Goal: Navigation & Orientation: Find specific page/section

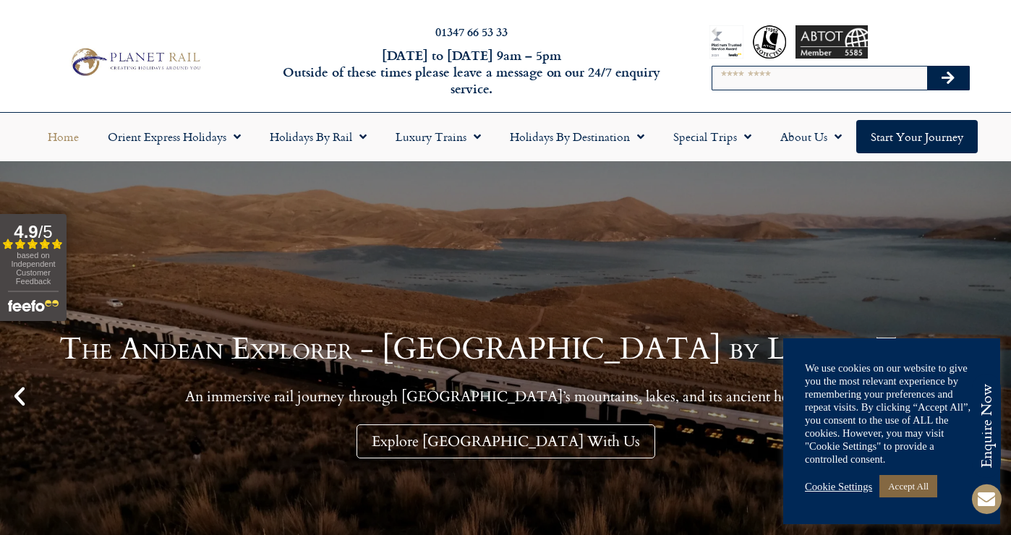
click at [927, 477] on link "Accept All" at bounding box center [909, 486] width 58 height 22
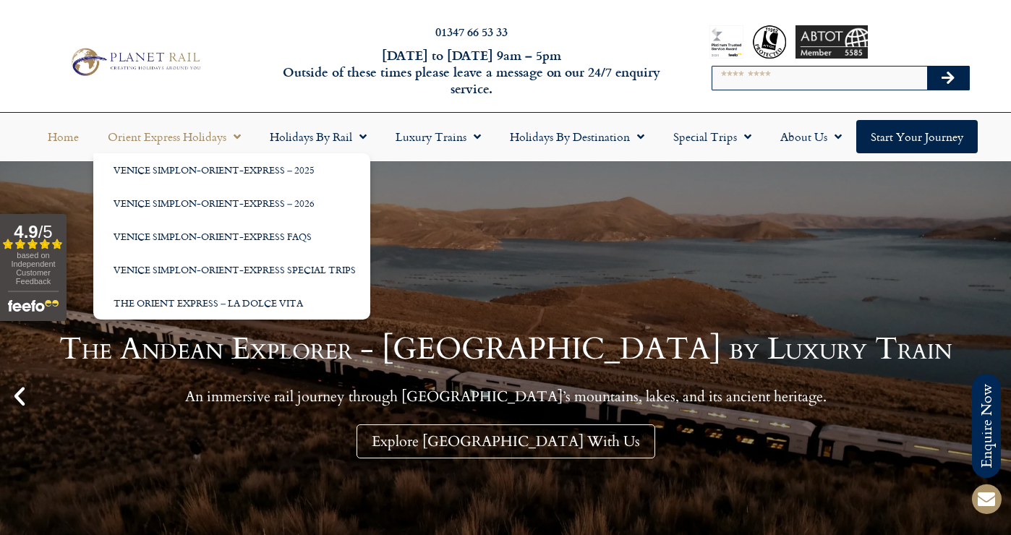
click at [201, 136] on link "Orient Express Holidays" at bounding box center [174, 136] width 162 height 33
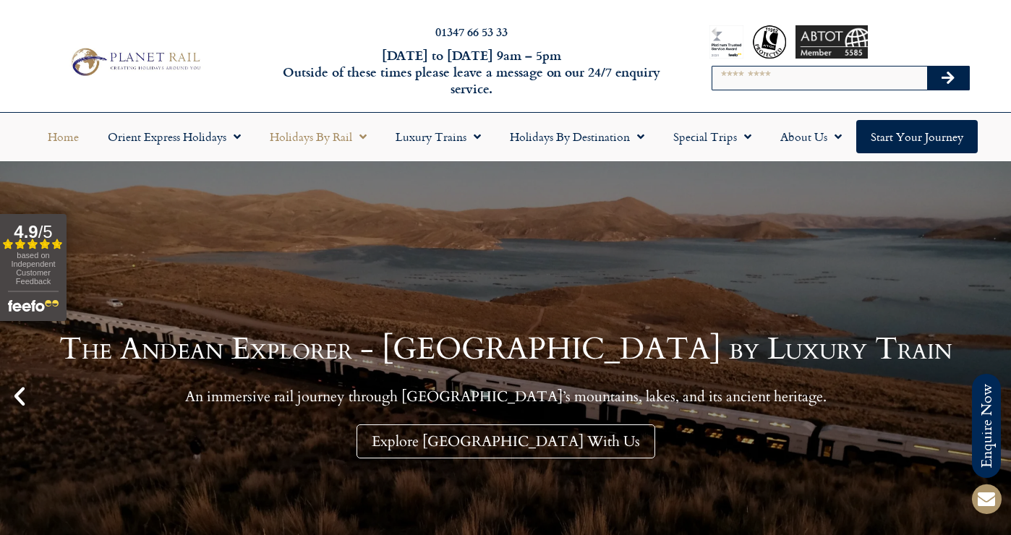
click at [346, 143] on link "Holidays by Rail" at bounding box center [318, 136] width 126 height 33
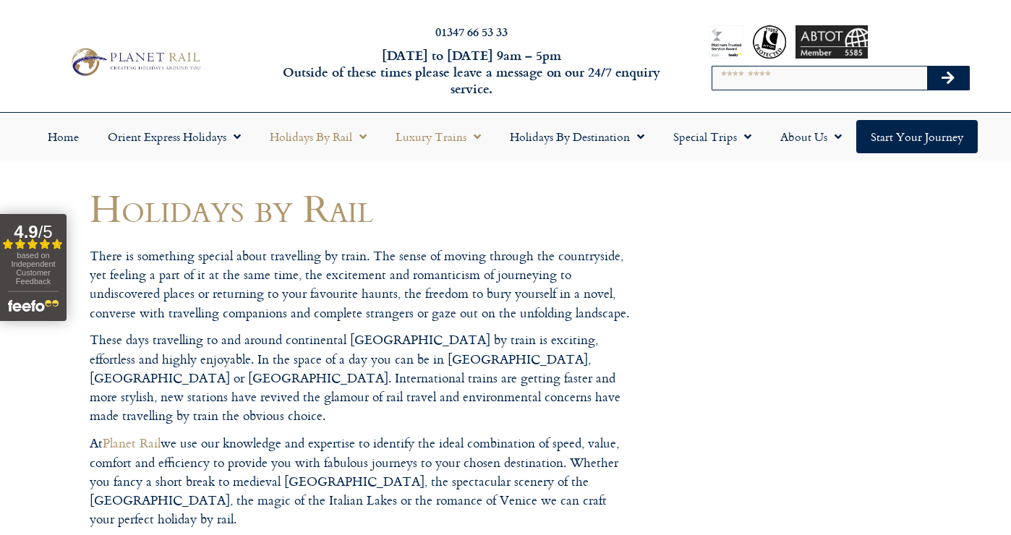
click at [445, 137] on link "Luxury Trains" at bounding box center [438, 136] width 114 height 33
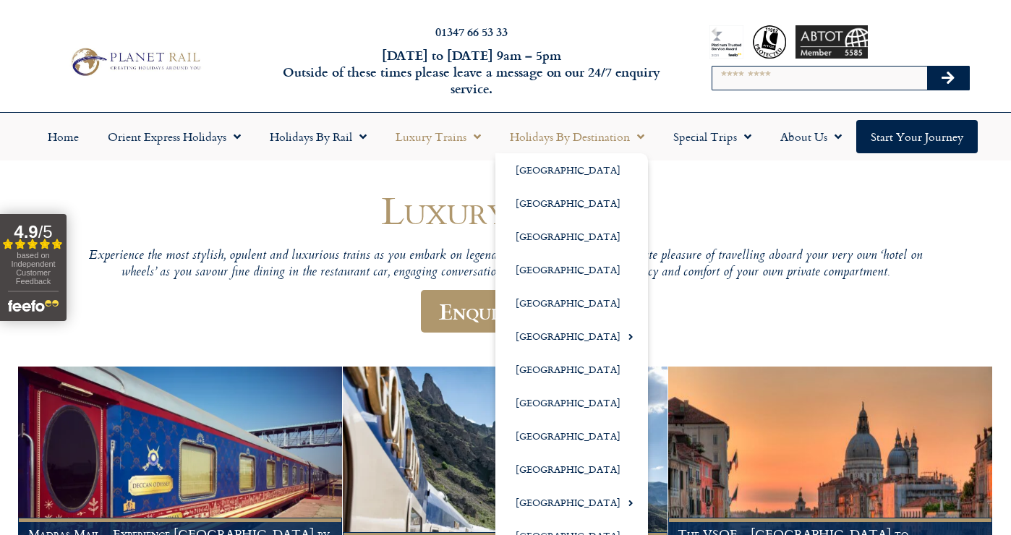
click at [563, 144] on link "Holidays by Destination" at bounding box center [578, 136] width 164 height 33
click at [551, 137] on link "Holidays by Destination" at bounding box center [578, 136] width 164 height 33
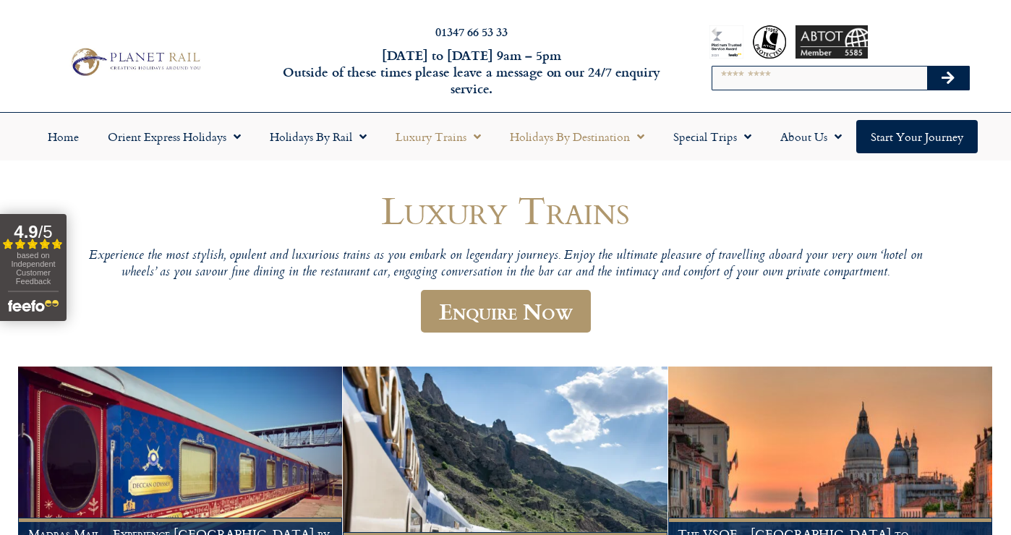
click at [552, 137] on link "Holidays by Destination" at bounding box center [578, 136] width 164 height 33
click at [552, 140] on link "Holidays by Destination" at bounding box center [578, 136] width 164 height 33
